Goal: Task Accomplishment & Management: Use online tool/utility

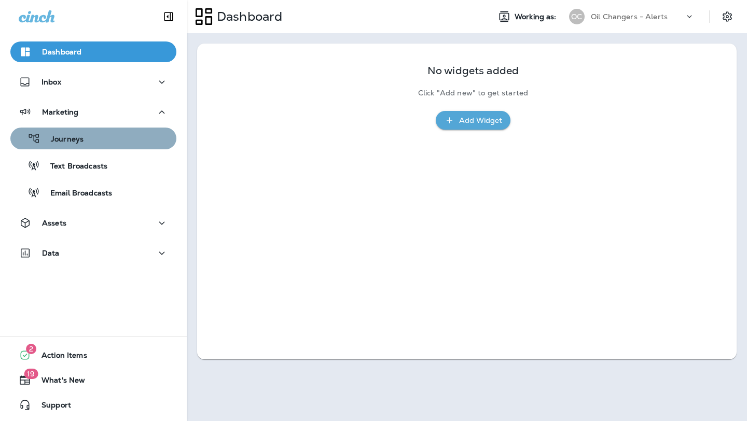
click at [113, 138] on div "Journeys" at bounding box center [94, 139] width 158 height 16
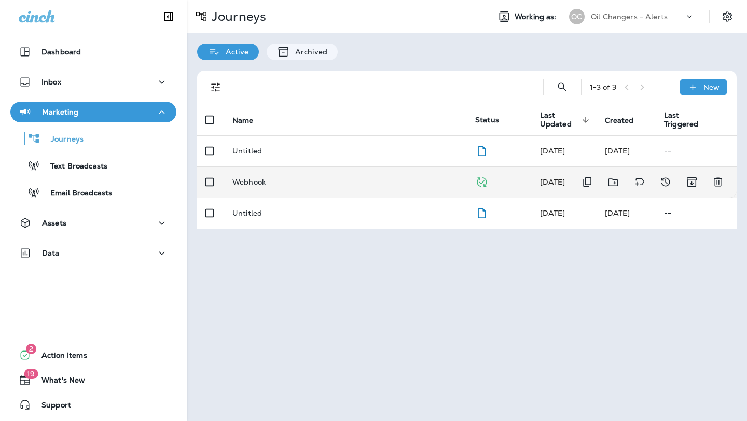
click at [250, 182] on p "Webhook" at bounding box center [248, 182] width 33 height 8
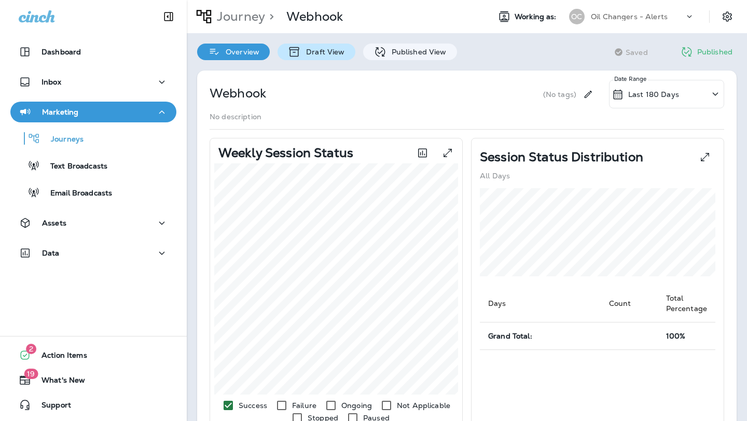
click at [320, 53] on p "Draft View" at bounding box center [323, 52] width 44 height 8
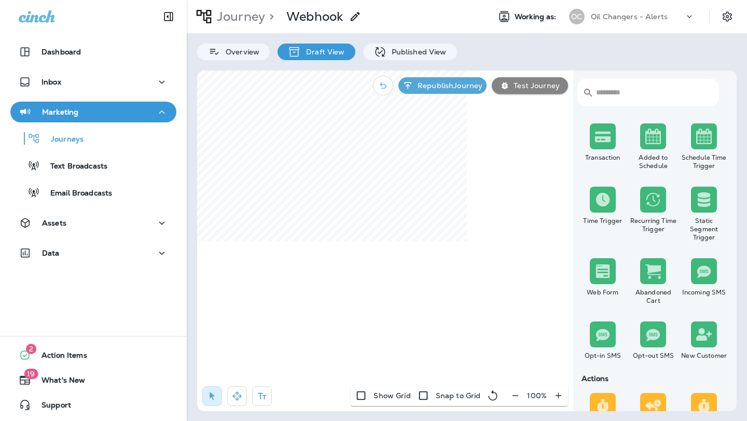
scroll to position [16, 0]
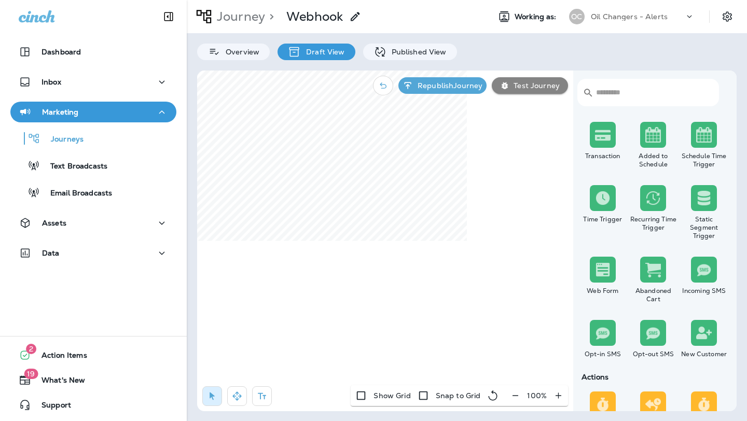
click at [653, 196] on img at bounding box center [653, 198] width 16 height 16
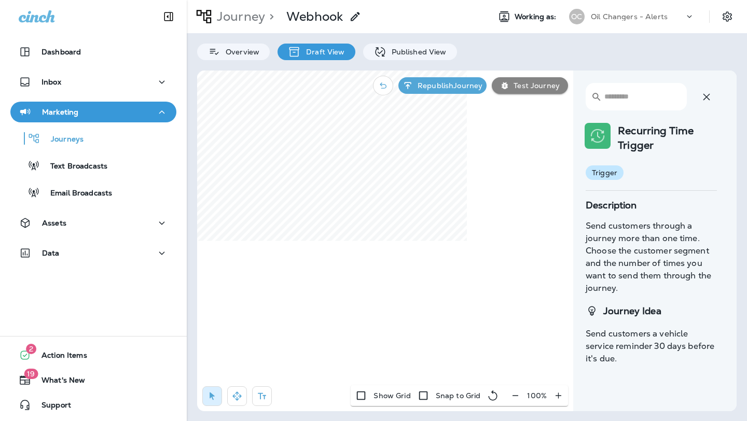
click at [709, 93] on icon "button" at bounding box center [706, 96] width 7 height 7
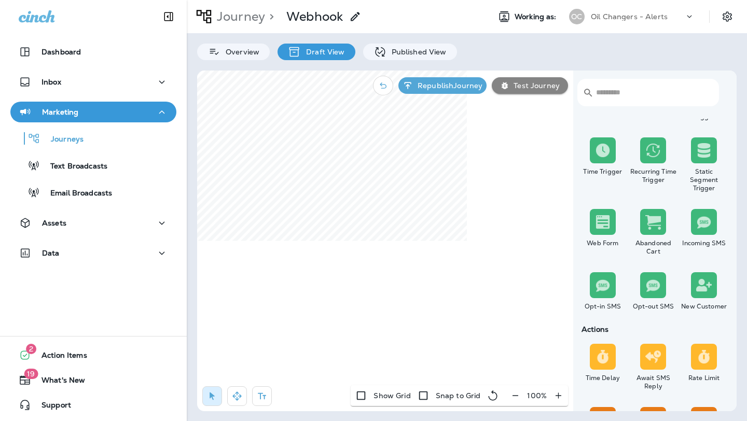
scroll to position [57, 0]
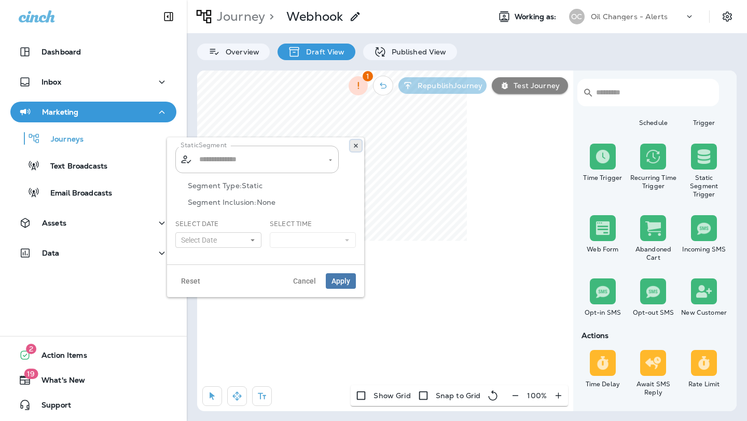
click at [357, 146] on icon at bounding box center [356, 146] width 6 height 6
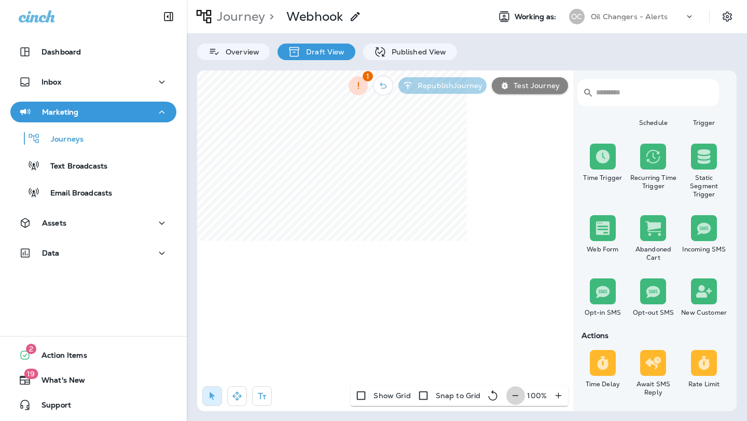
click at [513, 391] on icon "button" at bounding box center [515, 395] width 11 height 10
click at [513, 391] on button "button" at bounding box center [519, 395] width 19 height 19
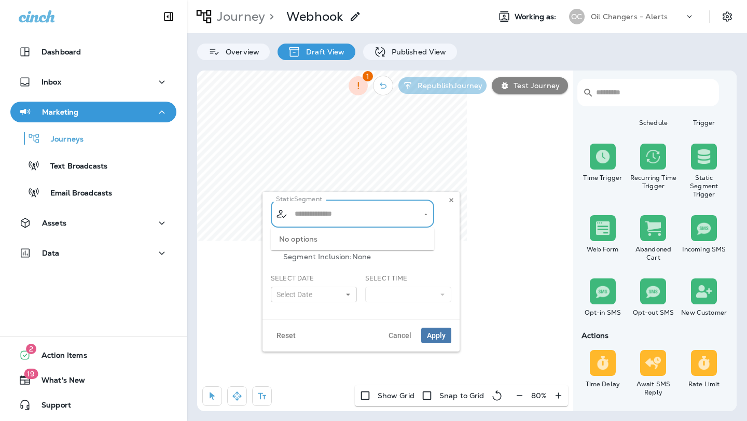
click at [413, 216] on input "text" at bounding box center [353, 214] width 122 height 18
click at [400, 262] on div "Segment Type: Static Segment Inclusion: None" at bounding box center [361, 255] width 180 height 38
click at [350, 296] on icon at bounding box center [348, 294] width 6 height 6
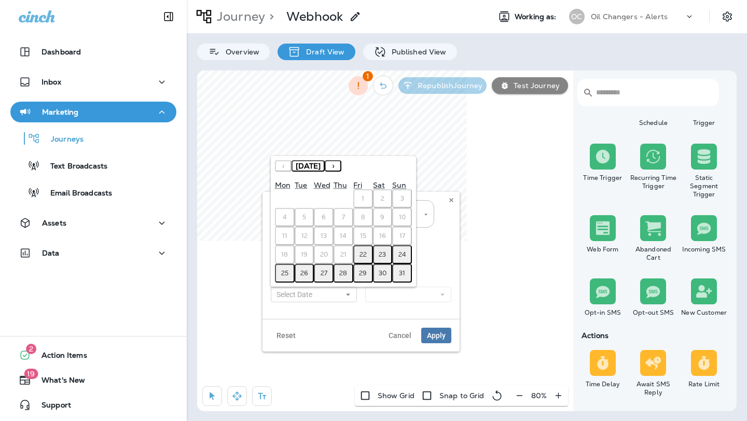
click at [362, 253] on abbr "22" at bounding box center [362, 254] width 7 height 8
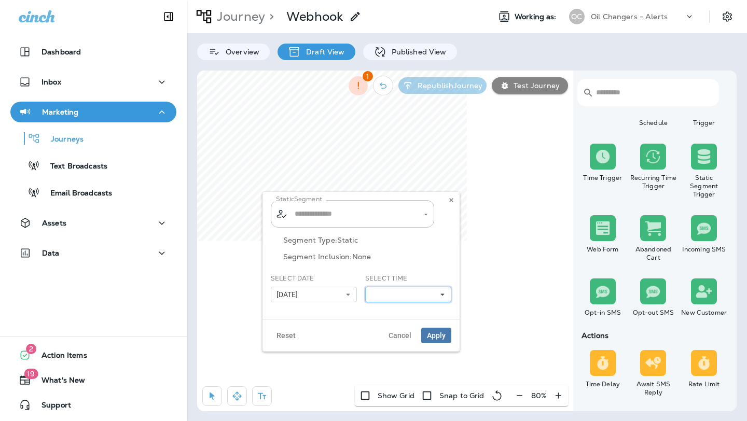
click at [400, 288] on button at bounding box center [408, 295] width 86 height 16
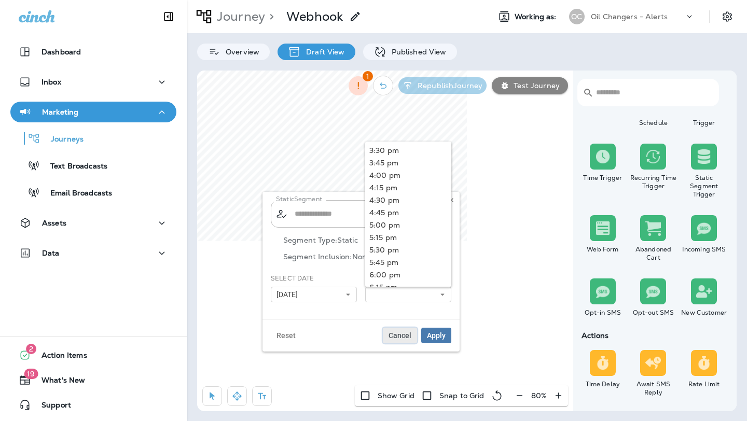
click at [400, 333] on span "Cancel" at bounding box center [399, 335] width 23 height 7
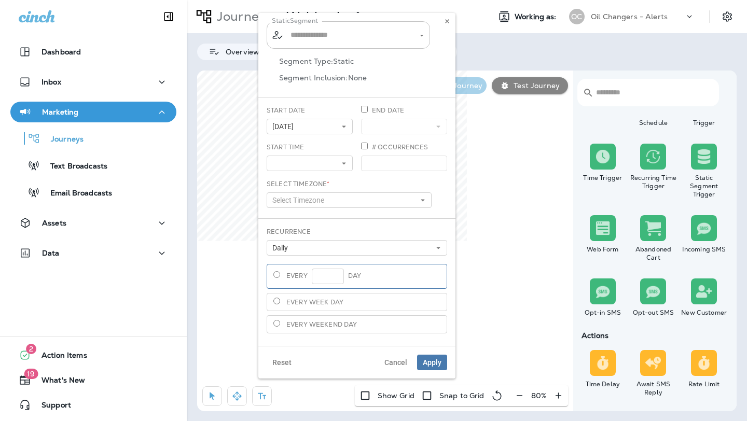
click at [337, 43] on input "text" at bounding box center [349, 35] width 122 height 18
click at [440, 248] on icon at bounding box center [438, 248] width 6 height 6
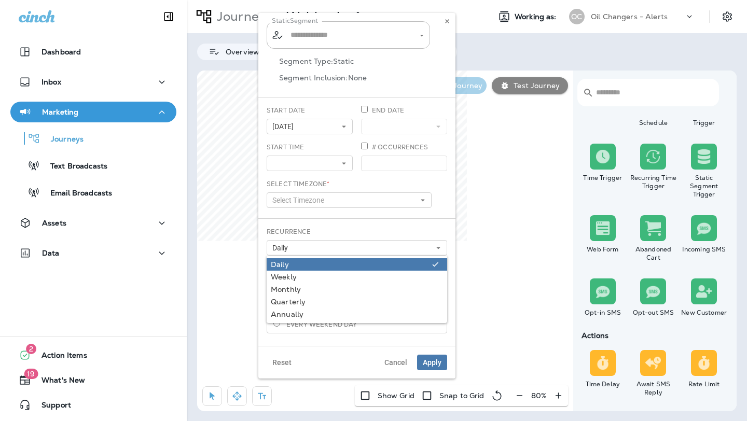
click at [415, 259] on link "Daily" at bounding box center [356, 264] width 180 height 12
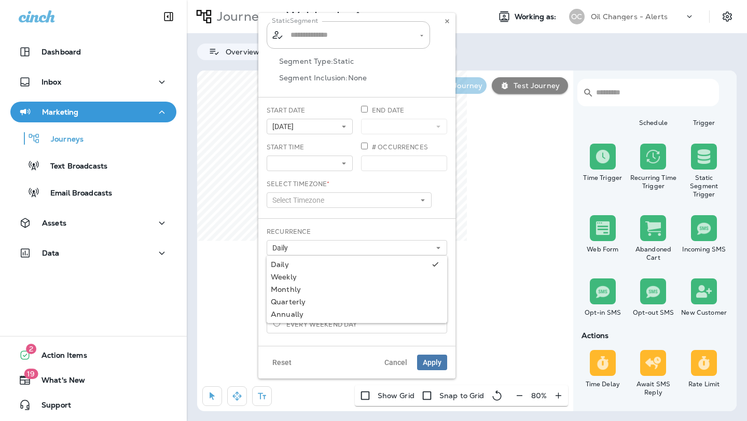
click at [424, 236] on div "Recurrence Daily Daily Weekly Monthly Quarterly Annually" at bounding box center [356, 241] width 180 height 29
click at [447, 21] on use at bounding box center [447, 21] width 4 height 4
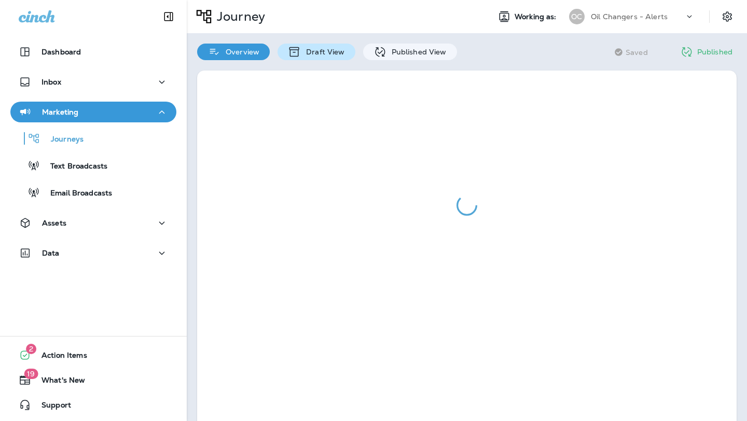
click at [304, 51] on p "Draft View" at bounding box center [323, 52] width 44 height 8
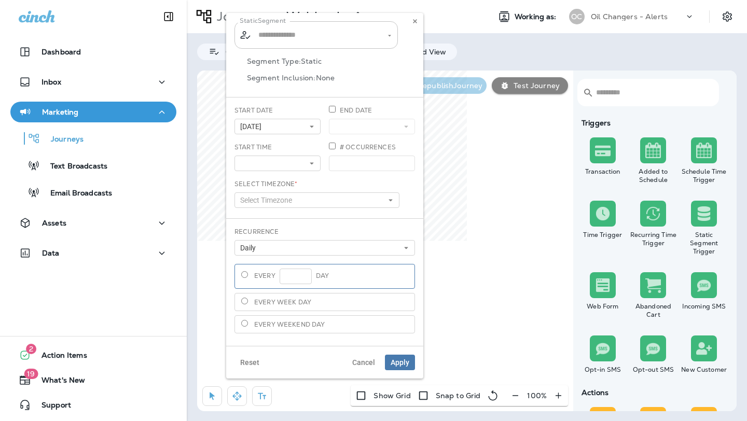
click at [344, 44] on input "text" at bounding box center [317, 35] width 122 height 18
click at [354, 90] on div "Segment Type: Static Segment Inclusion: None" at bounding box center [324, 76] width 180 height 38
click at [414, 21] on use at bounding box center [415, 21] width 4 height 4
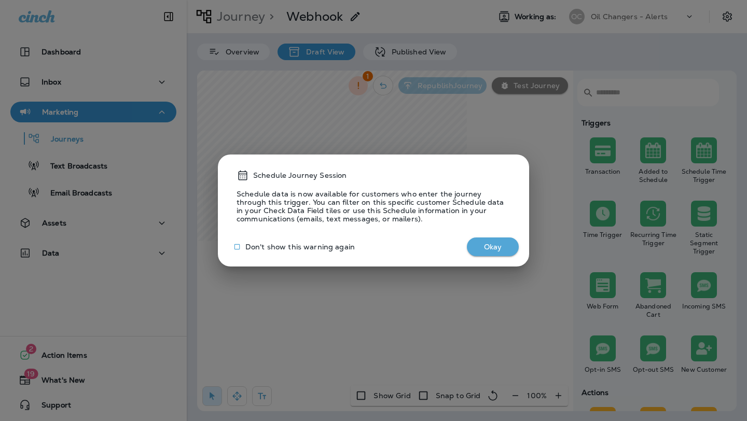
click at [482, 254] on button "Okay" at bounding box center [493, 246] width 52 height 19
click at [475, 246] on button "Okay" at bounding box center [493, 246] width 52 height 19
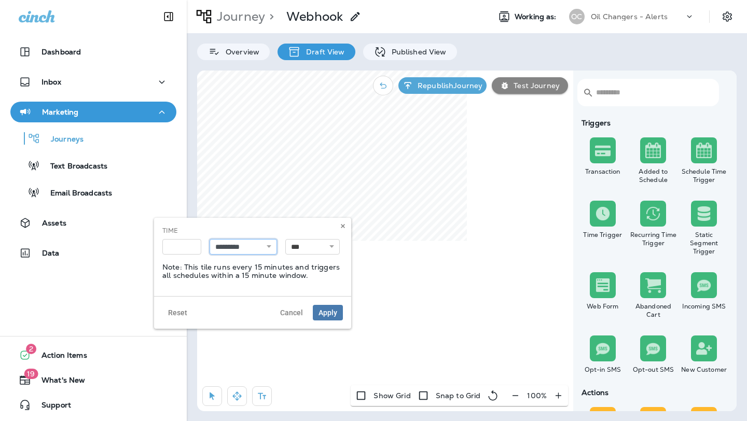
click at [266, 244] on select "********* ******* ****** *******" at bounding box center [242, 247] width 67 height 16
click at [209, 239] on select "********* ******* ****** *******" at bounding box center [242, 247] width 67 height 16
click at [328, 250] on select "*** ********" at bounding box center [312, 247] width 54 height 16
click at [330, 310] on span "Apply" at bounding box center [327, 312] width 19 height 7
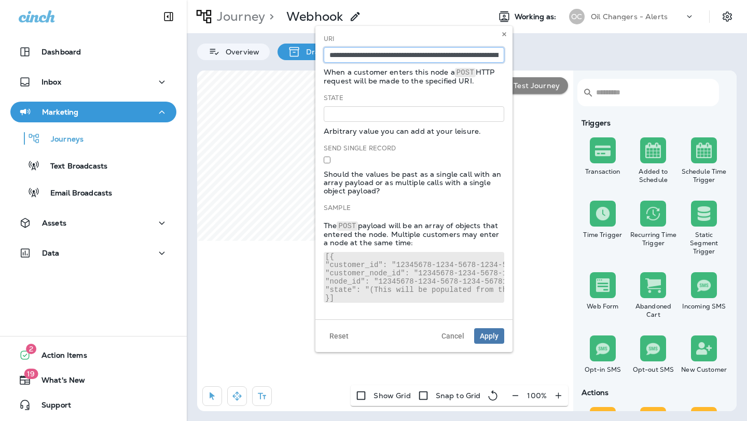
click at [388, 54] on input "**********" at bounding box center [414, 55] width 180 height 16
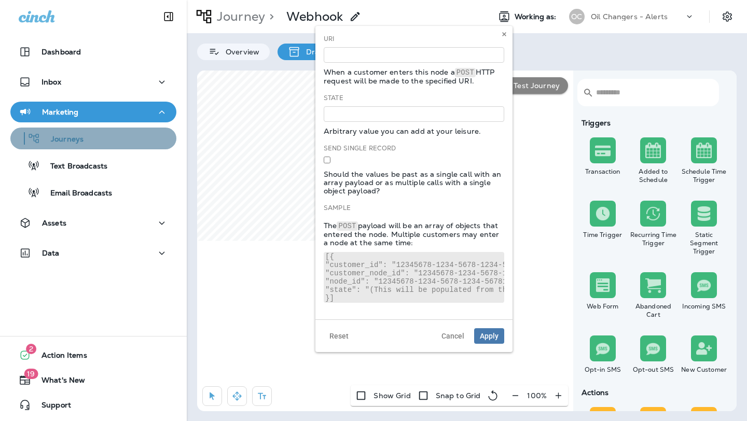
click at [100, 134] on div "Journeys" at bounding box center [94, 139] width 158 height 16
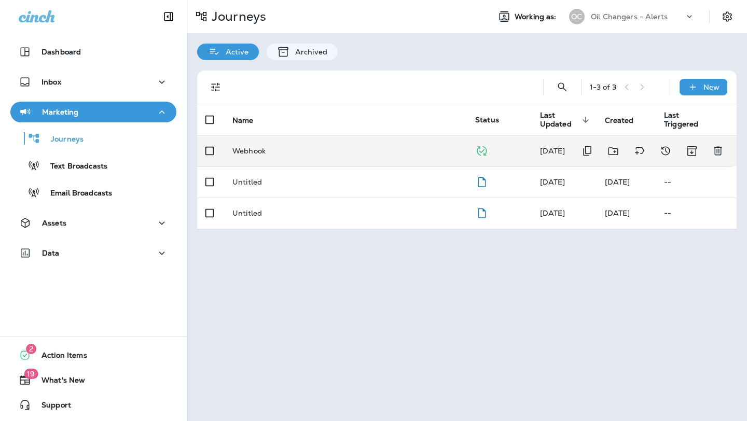
click at [259, 149] on p "Webhook" at bounding box center [248, 151] width 33 height 8
click at [666, 146] on icon "View Changelog" at bounding box center [665, 151] width 12 height 12
click at [668, 148] on icon "View Changelog" at bounding box center [665, 151] width 9 height 9
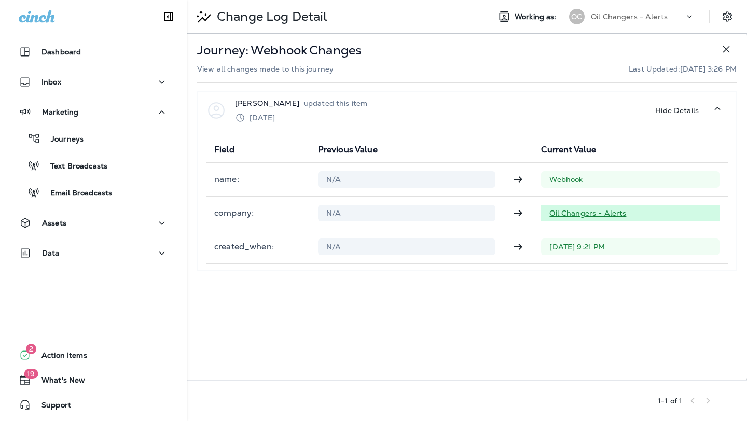
click at [585, 214] on p "Oil Changers - Alerts" at bounding box center [630, 213] width 162 height 8
click at [561, 176] on p "Webhook" at bounding box center [630, 179] width 162 height 8
click at [565, 180] on p "Webhook" at bounding box center [630, 179] width 162 height 8
click at [578, 209] on p "Oil Changers - Alerts" at bounding box center [630, 213] width 162 height 8
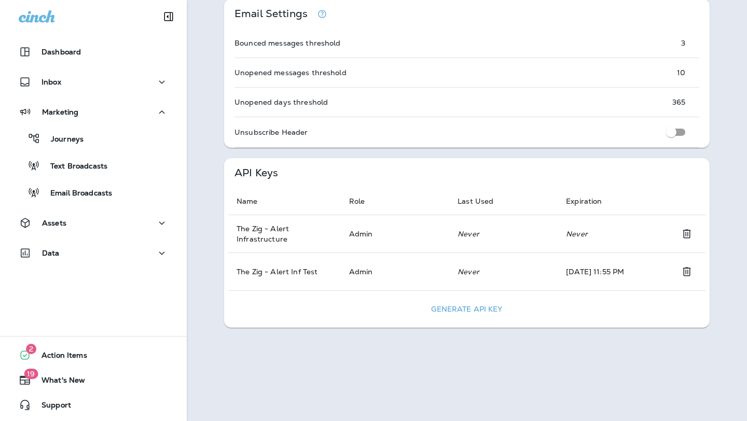
scroll to position [809, 0]
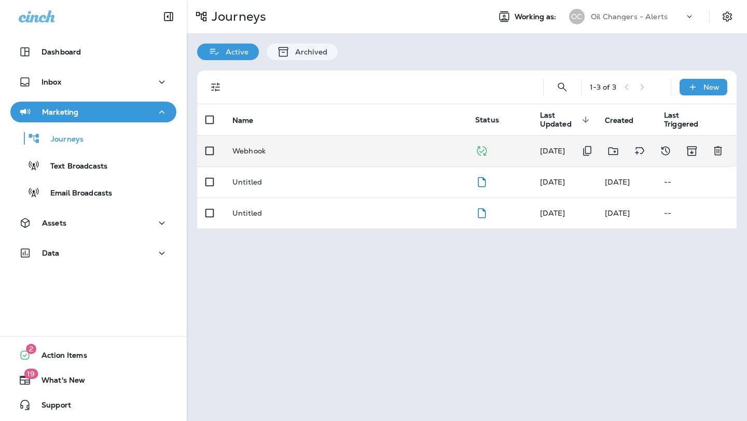
click at [246, 150] on p "Webhook" at bounding box center [248, 151] width 33 height 8
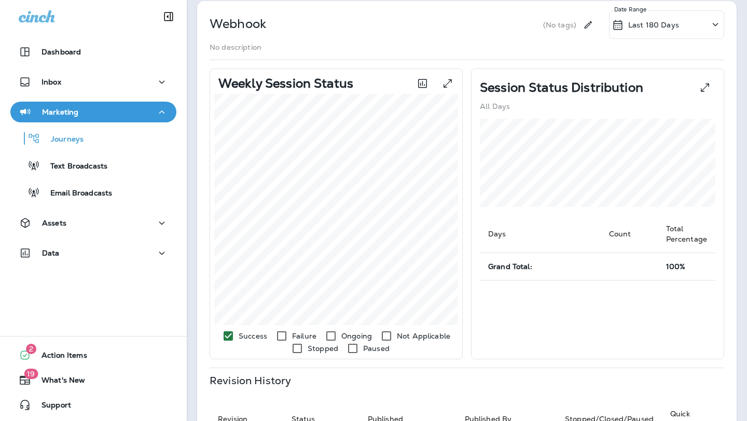
scroll to position [24, 0]
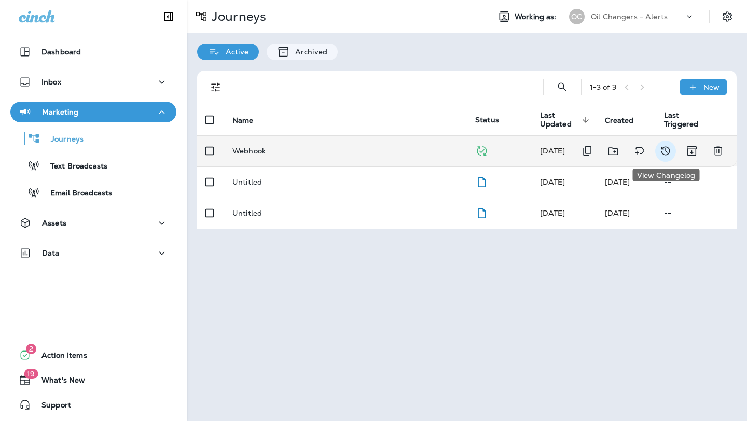
click at [664, 150] on icon "View Changelog" at bounding box center [665, 151] width 12 height 12
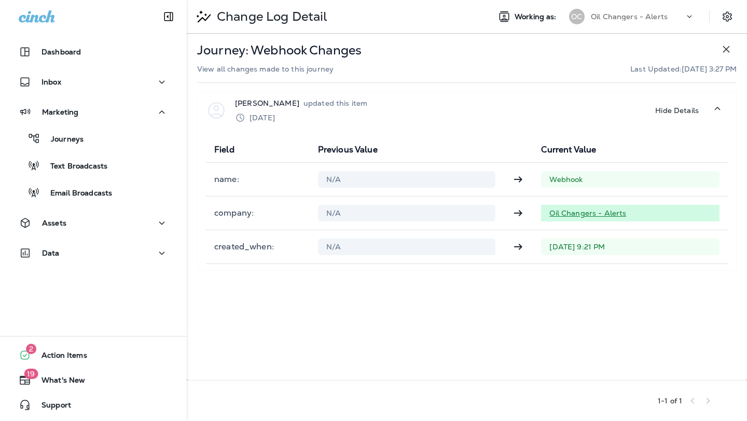
click at [602, 217] on p "Oil Changers - Alerts" at bounding box center [630, 213] width 162 height 8
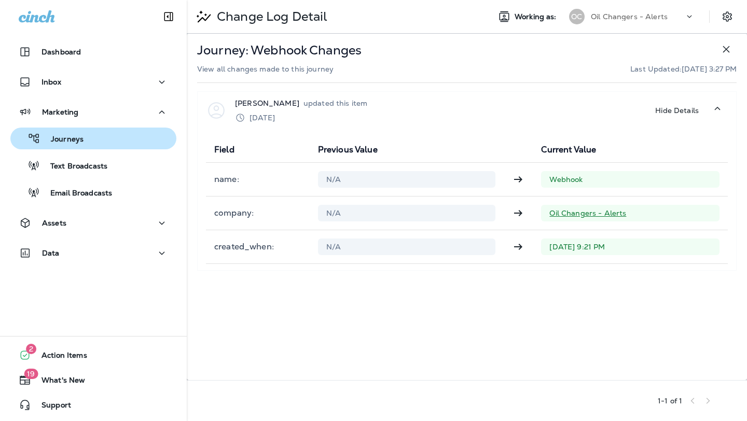
click at [79, 135] on p "Journeys" at bounding box center [61, 140] width 43 height 10
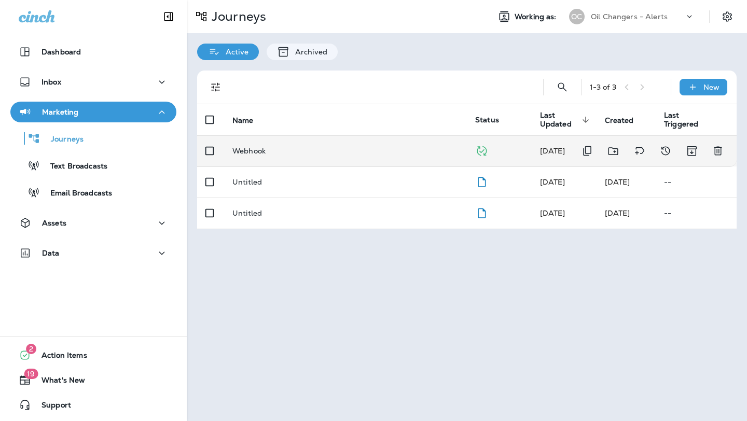
click at [260, 151] on p "Webhook" at bounding box center [248, 151] width 33 height 8
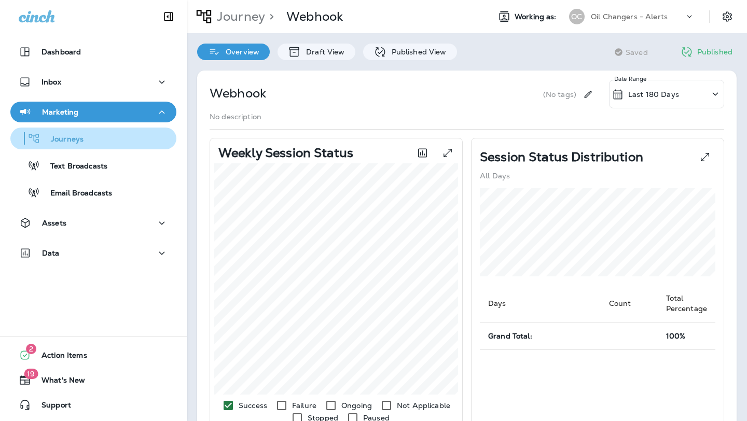
click at [101, 136] on div "Journeys" at bounding box center [94, 139] width 158 height 16
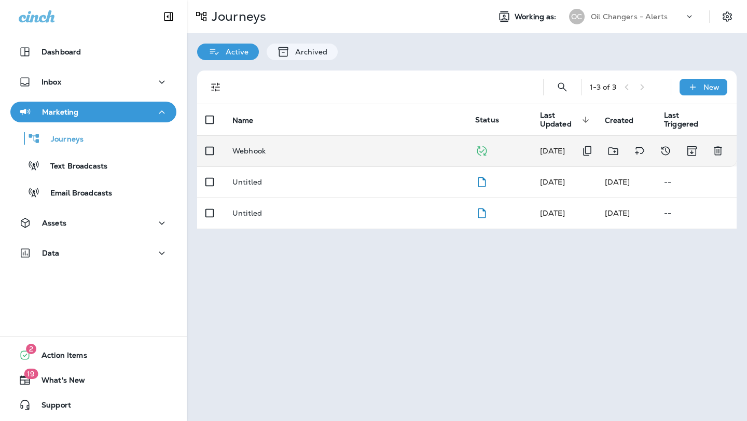
click at [243, 149] on p "Webhook" at bounding box center [248, 151] width 33 height 8
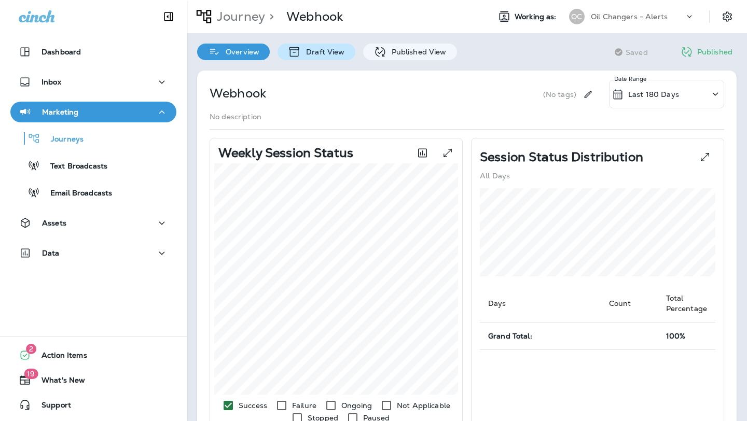
click at [306, 52] on p "Draft View" at bounding box center [323, 52] width 44 height 8
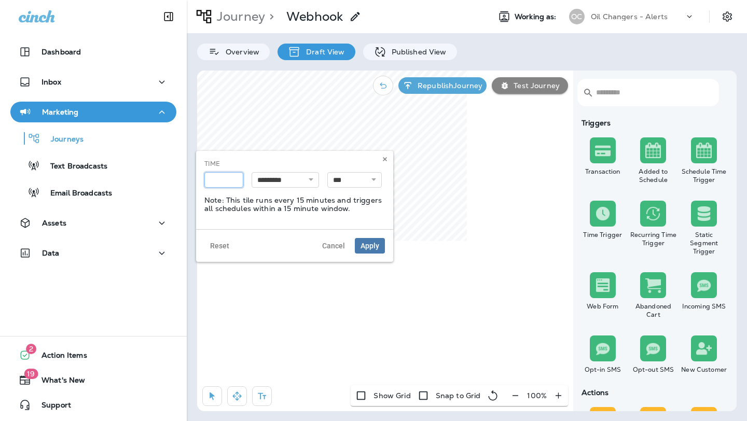
click at [233, 181] on input "**" at bounding box center [223, 180] width 39 height 16
click at [233, 178] on input "**" at bounding box center [223, 180] width 39 height 16
click at [233, 180] on input "**" at bounding box center [223, 180] width 39 height 16
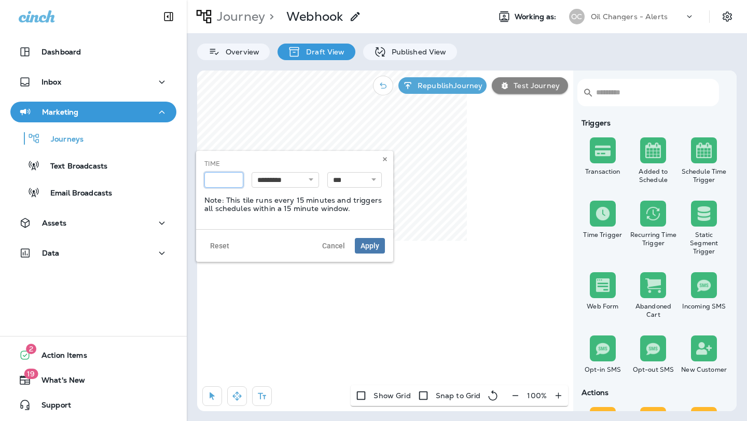
click at [233, 180] on input "**" at bounding box center [223, 180] width 39 height 16
click at [233, 180] on input "*" at bounding box center [223, 180] width 39 height 16
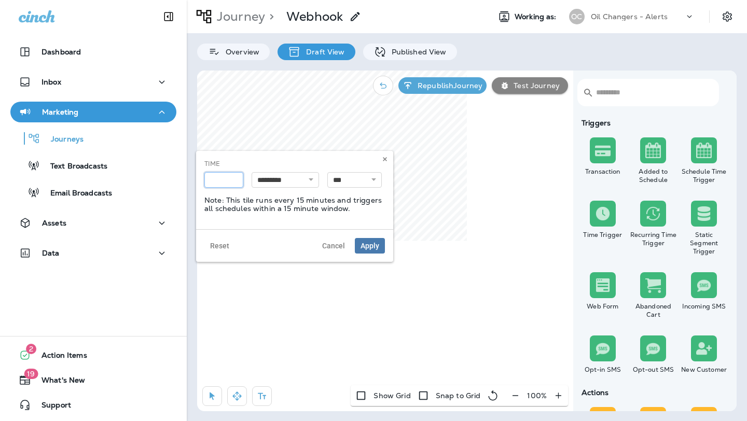
click at [233, 180] on input "*" at bounding box center [223, 180] width 39 height 16
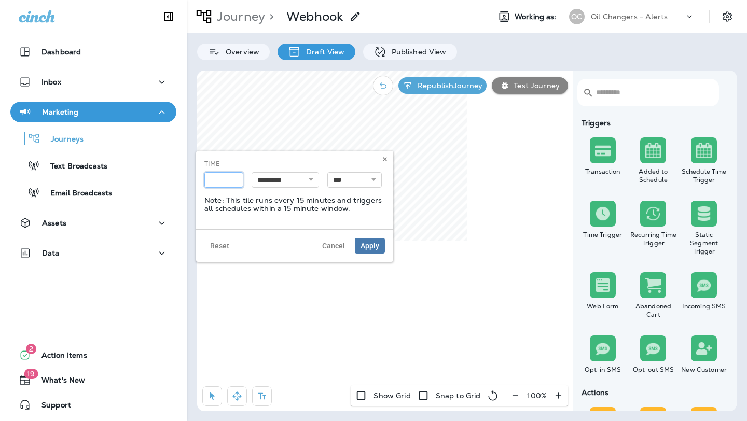
click at [233, 180] on input "*" at bounding box center [223, 180] width 39 height 16
click at [233, 180] on input "**" at bounding box center [223, 180] width 39 height 16
click at [233, 176] on input "*" at bounding box center [223, 180] width 39 height 16
type input "*"
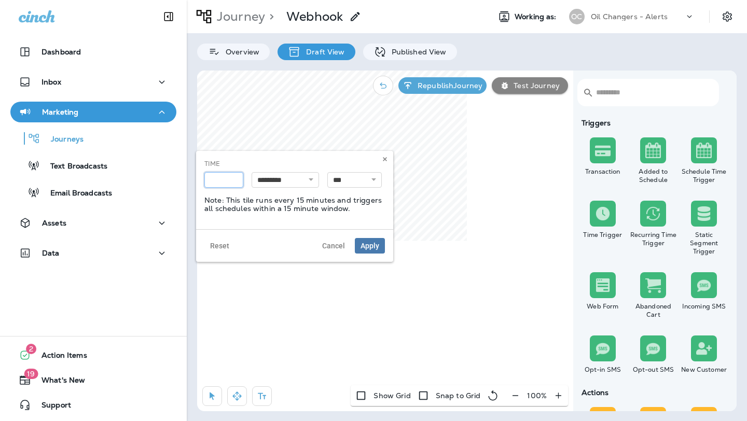
click at [234, 177] on input "*" at bounding box center [223, 180] width 39 height 16
click at [368, 249] on span "Apply" at bounding box center [369, 245] width 19 height 7
